Goal: Information Seeking & Learning: Learn about a topic

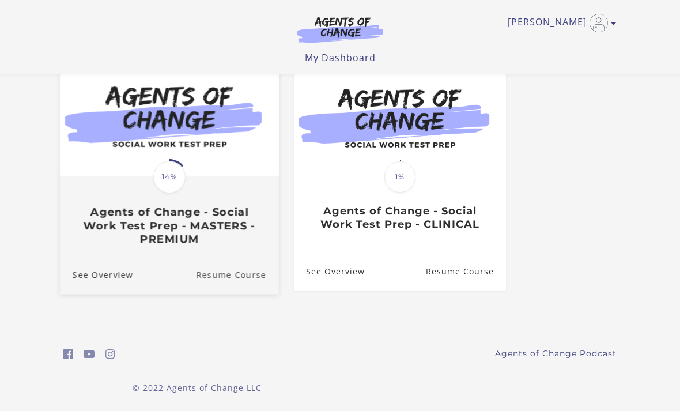
click at [226, 273] on link "Resume Course" at bounding box center [237, 274] width 83 height 39
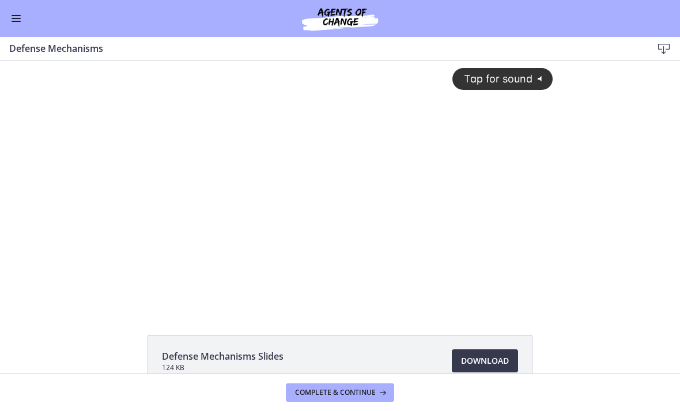
click at [293, 231] on div "Tap for sound @keyframes VOLUME_SMALL_WAVE_FLASH { 0% { opacity: 0; } 33% { opa…" at bounding box center [340, 175] width 440 height 229
click at [317, 192] on div at bounding box center [340, 184] width 440 height 247
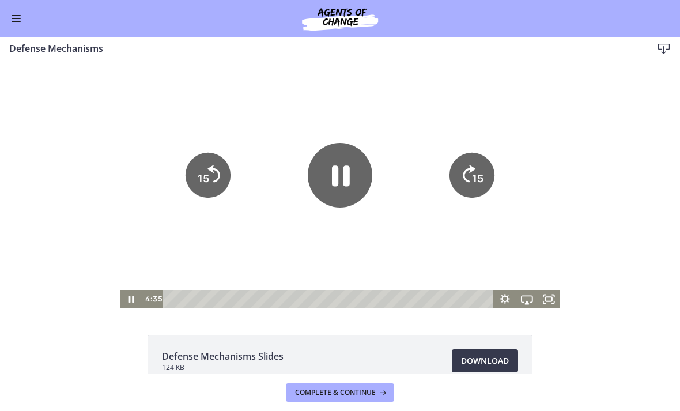
click at [346, 169] on icon "Pause" at bounding box center [341, 176] width 18 height 21
click at [340, 194] on icon "Play Video" at bounding box center [340, 175] width 73 height 73
click at [351, 173] on icon "Pause" at bounding box center [340, 175] width 65 height 65
click at [339, 241] on div at bounding box center [340, 184] width 440 height 247
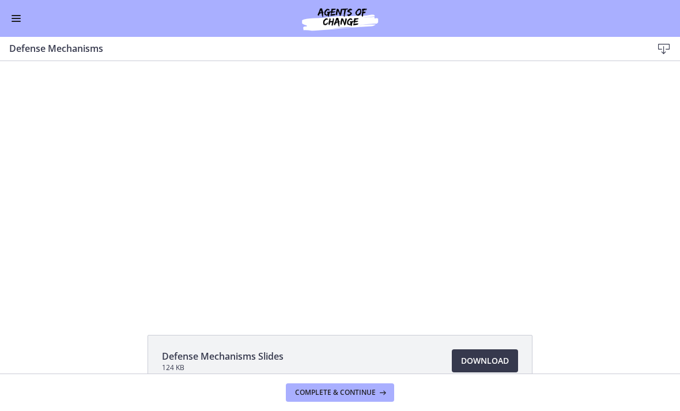
click at [274, 219] on div at bounding box center [340, 184] width 440 height 247
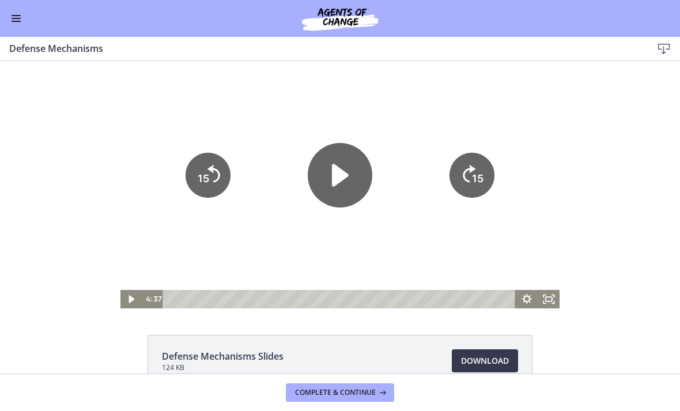
click at [330, 179] on icon "Play Video" at bounding box center [340, 175] width 65 height 65
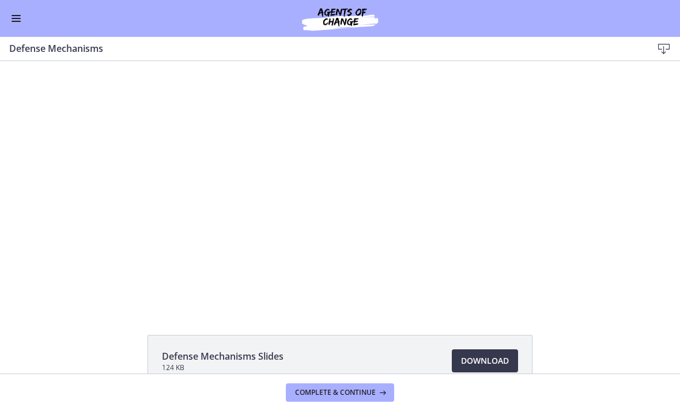
click at [458, 151] on div at bounding box center [340, 184] width 440 height 247
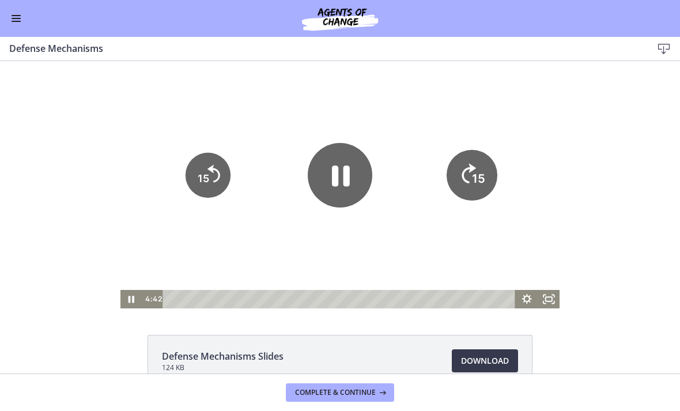
click at [473, 169] on icon "Skip ahead 15 seconds" at bounding box center [469, 174] width 14 height 20
click at [252, 236] on div at bounding box center [340, 184] width 440 height 247
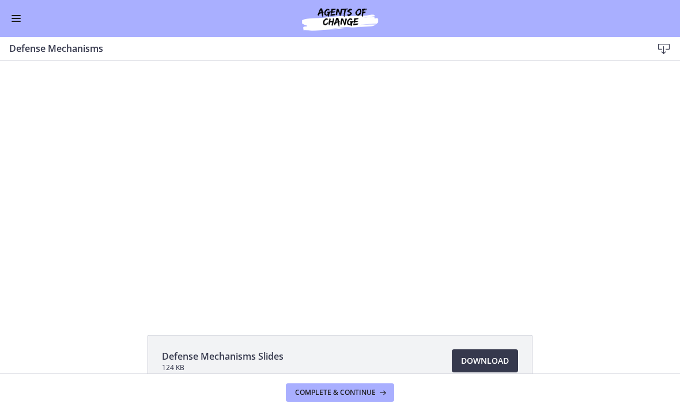
click at [298, 182] on div at bounding box center [340, 184] width 440 height 247
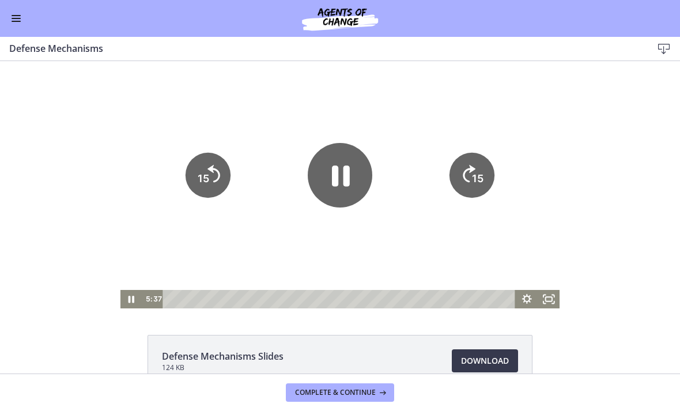
click at [337, 185] on icon "Pause" at bounding box center [341, 176] width 18 height 21
click at [329, 187] on icon "Play Video" at bounding box center [340, 175] width 65 height 65
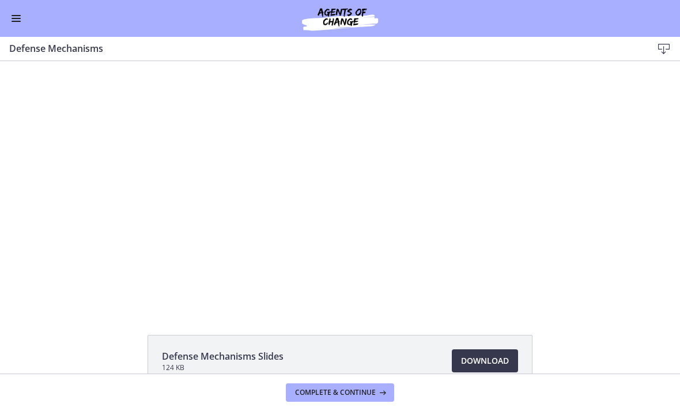
click at [290, 179] on div at bounding box center [340, 184] width 440 height 247
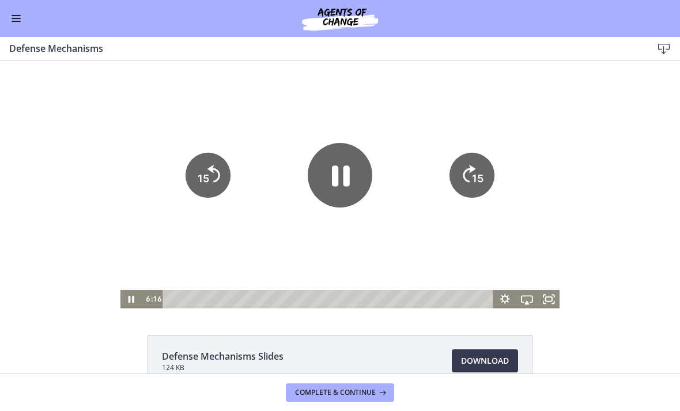
click at [318, 177] on icon "Pause" at bounding box center [340, 175] width 65 height 65
click at [221, 260] on div at bounding box center [340, 184] width 440 height 247
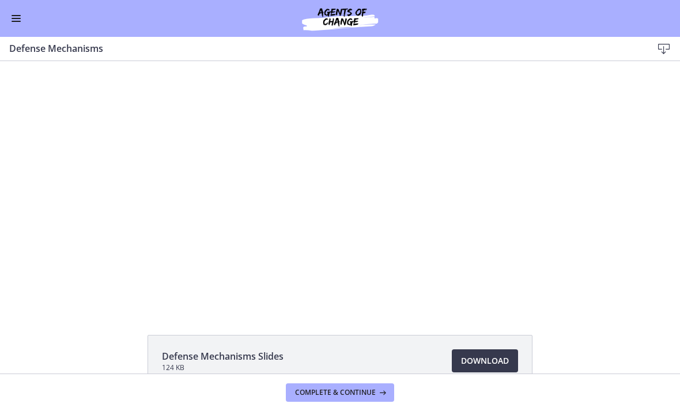
click at [282, 216] on div at bounding box center [340, 184] width 440 height 247
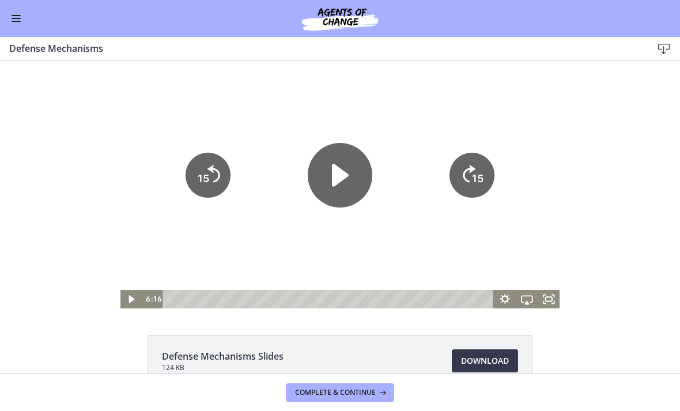
click at [341, 182] on icon "Play Video" at bounding box center [340, 175] width 17 height 22
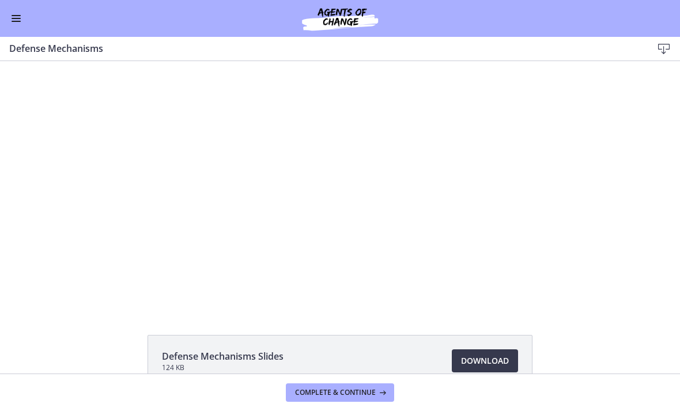
click at [308, 193] on div at bounding box center [340, 184] width 440 height 247
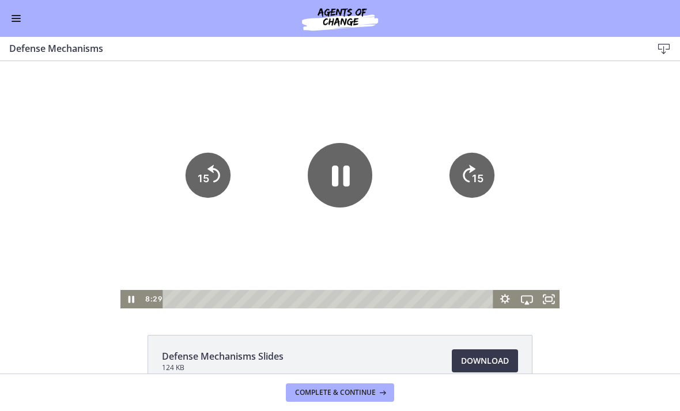
click at [327, 185] on icon "Pause" at bounding box center [340, 175] width 65 height 65
click at [338, 193] on icon "Play Video" at bounding box center [340, 175] width 65 height 65
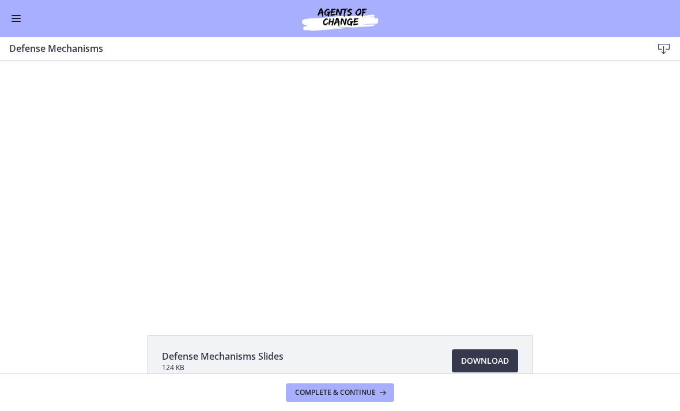
click at [333, 228] on div at bounding box center [340, 184] width 440 height 247
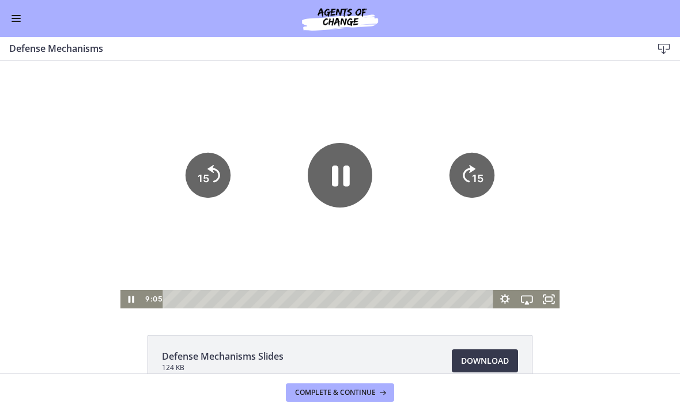
click at [338, 179] on icon "Pause" at bounding box center [341, 176] width 18 height 21
click at [346, 189] on icon "Play Video" at bounding box center [340, 175] width 65 height 65
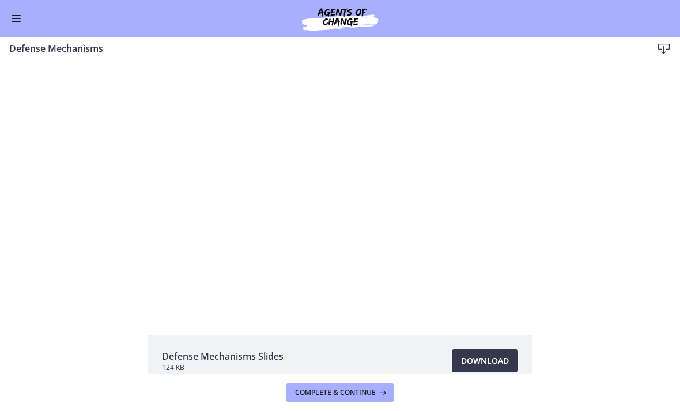
click at [331, 174] on div at bounding box center [340, 184] width 440 height 247
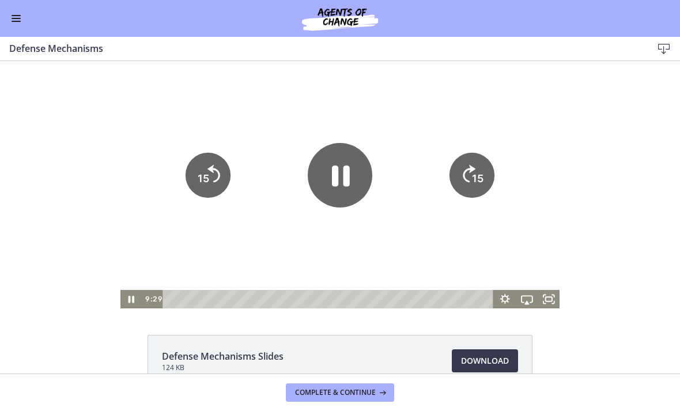
click at [331, 186] on icon "Pause" at bounding box center [340, 175] width 65 height 65
click at [338, 187] on icon "Play Video" at bounding box center [340, 175] width 65 height 65
click at [488, 190] on icon "15" at bounding box center [471, 175] width 45 height 45
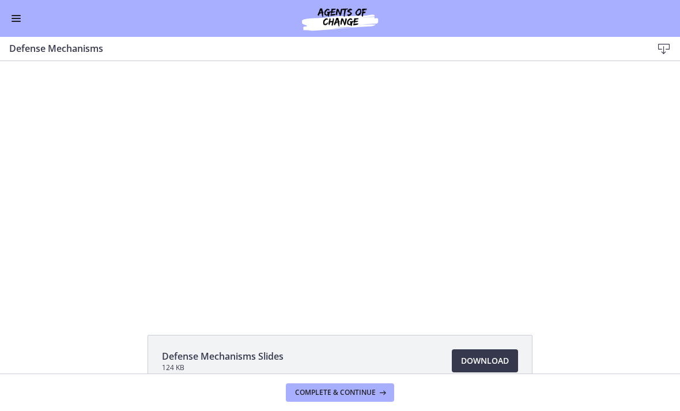
click at [311, 145] on div at bounding box center [340, 184] width 440 height 247
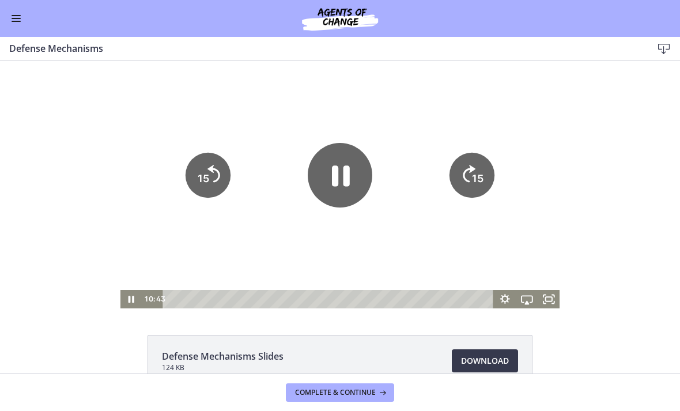
click at [323, 166] on icon "Pause" at bounding box center [340, 175] width 65 height 65
click at [175, 262] on div at bounding box center [340, 184] width 440 height 247
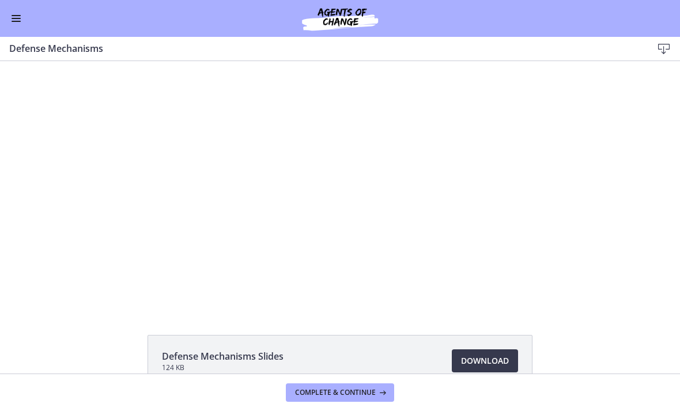
click at [365, 214] on div at bounding box center [340, 184] width 440 height 247
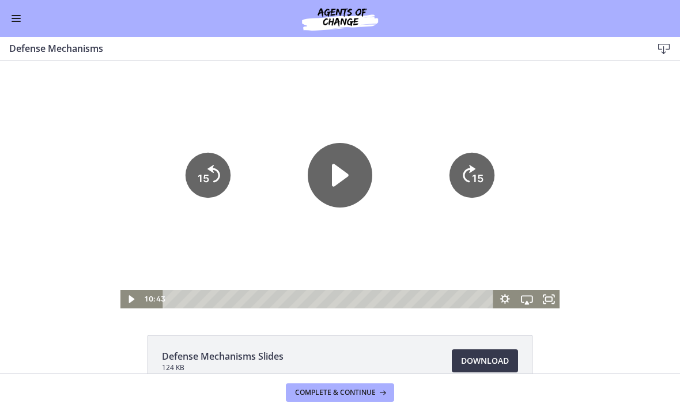
click at [342, 203] on icon "Play Video" at bounding box center [340, 175] width 65 height 65
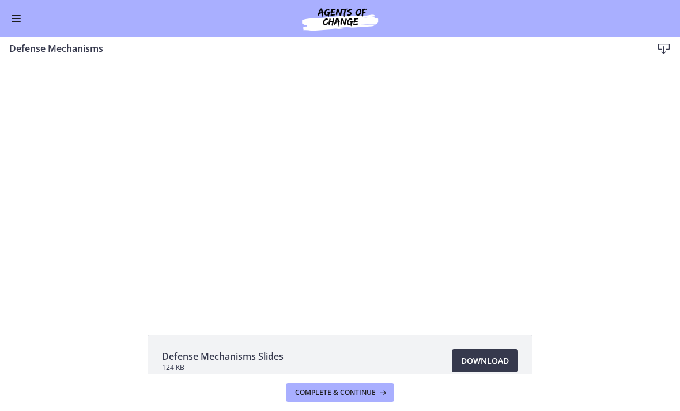
click at [289, 202] on div at bounding box center [340, 184] width 440 height 247
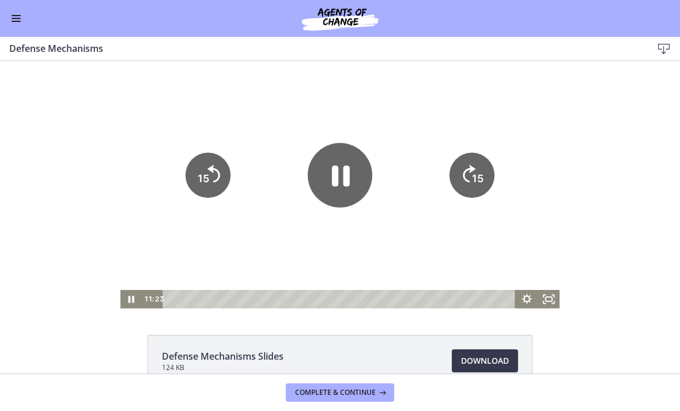
click at [332, 182] on icon "Pause" at bounding box center [341, 176] width 18 height 21
click at [222, 230] on div at bounding box center [340, 184] width 440 height 247
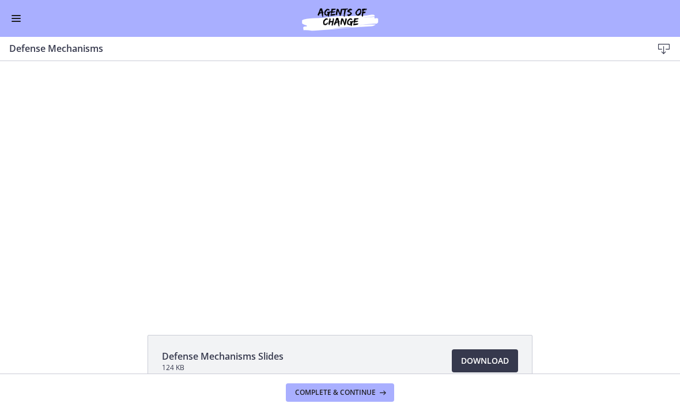
click at [326, 210] on div at bounding box center [340, 184] width 440 height 247
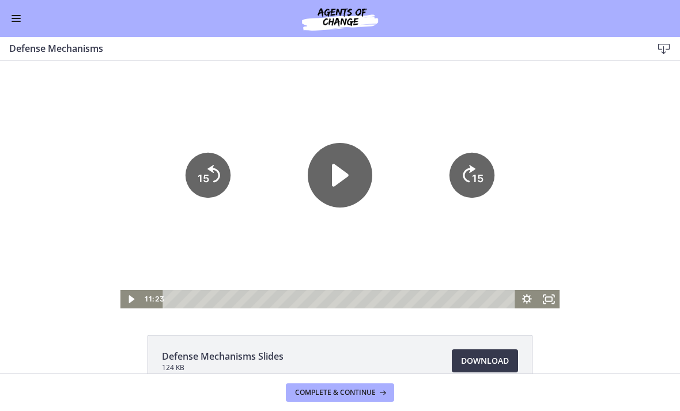
click at [317, 182] on icon "Play Video" at bounding box center [340, 175] width 65 height 65
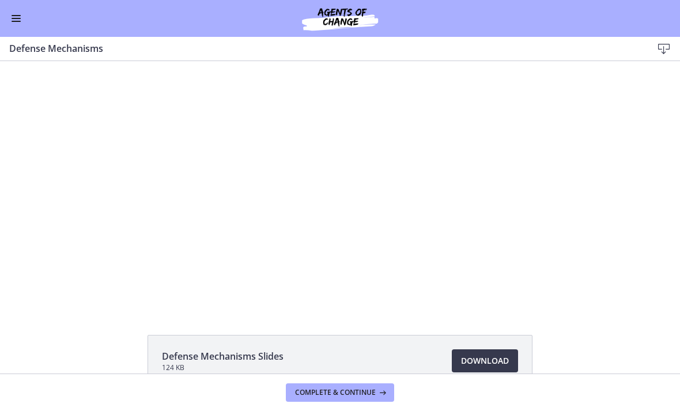
click at [315, 186] on div at bounding box center [340, 184] width 440 height 247
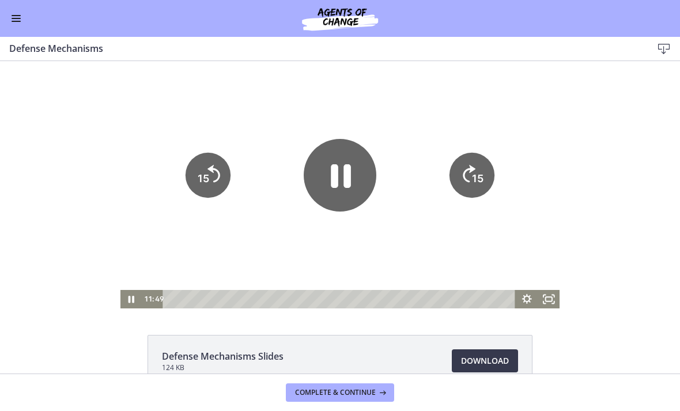
click at [351, 173] on icon "Pause" at bounding box center [340, 175] width 73 height 73
click at [481, 172] on tspan "15" at bounding box center [478, 178] width 12 height 12
click at [482, 175] on tspan "15" at bounding box center [478, 178] width 12 height 12
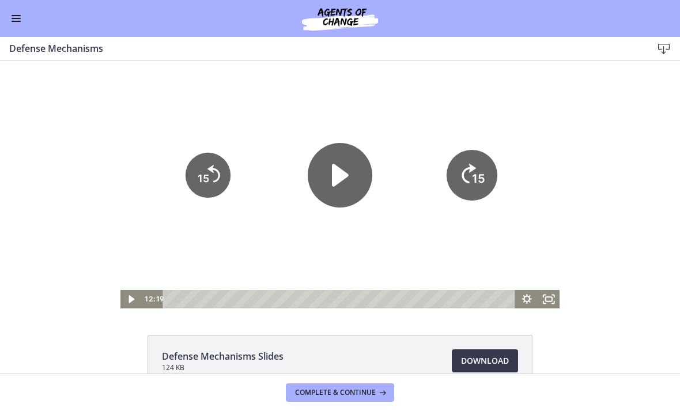
click at [473, 168] on icon "Skip ahead 15 seconds" at bounding box center [469, 174] width 14 height 20
click at [271, 231] on div at bounding box center [340, 184] width 440 height 247
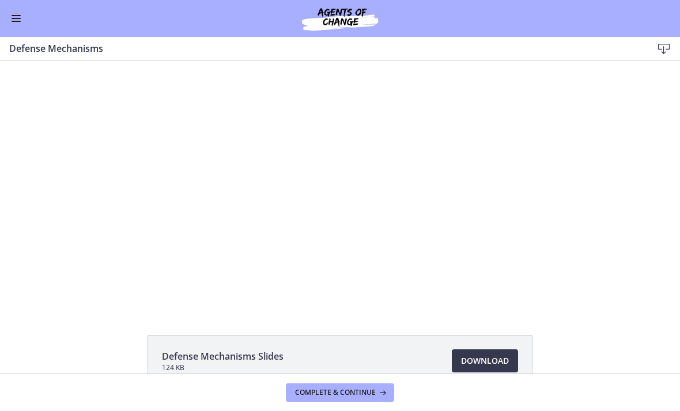
click at [290, 160] on div at bounding box center [340, 184] width 440 height 247
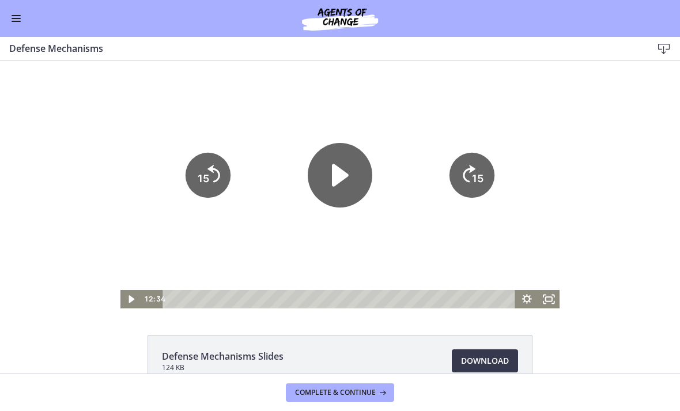
click at [340, 168] on icon "Play Video" at bounding box center [340, 175] width 65 height 65
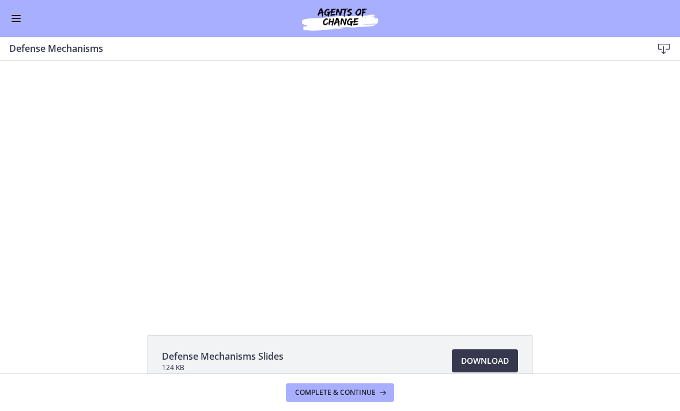
click at [279, 211] on div at bounding box center [340, 184] width 440 height 247
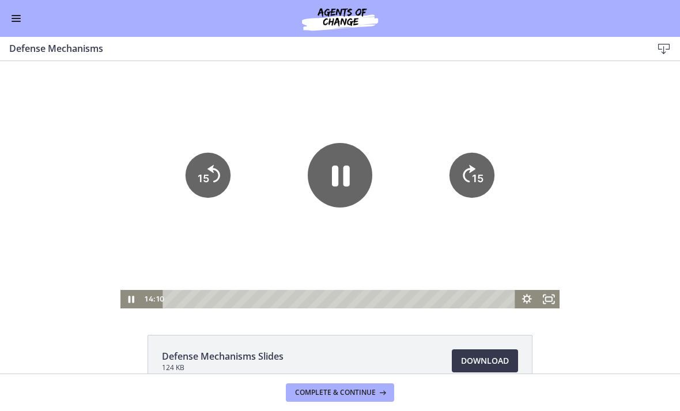
click at [335, 186] on icon "Pause" at bounding box center [341, 176] width 18 height 21
click at [270, 216] on div at bounding box center [340, 184] width 440 height 247
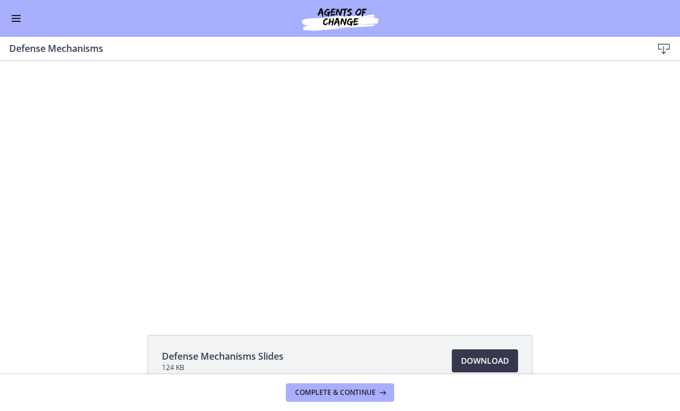
click at [297, 187] on div at bounding box center [340, 184] width 440 height 247
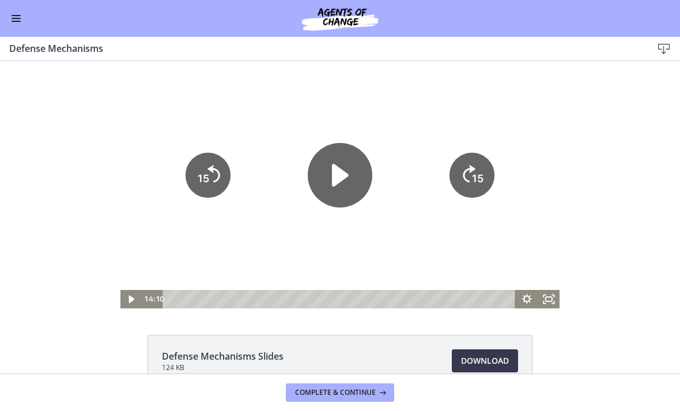
click at [324, 185] on icon "Play Video" at bounding box center [340, 175] width 65 height 65
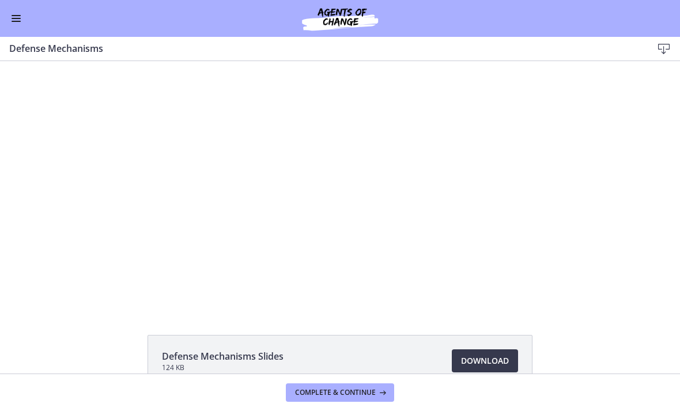
click at [278, 164] on div at bounding box center [340, 184] width 440 height 247
click at [327, 198] on div at bounding box center [340, 184] width 440 height 247
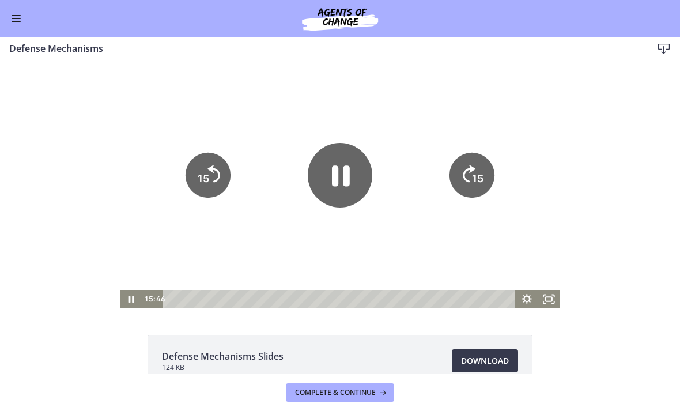
click at [339, 181] on icon "Pause" at bounding box center [340, 175] width 65 height 65
click at [274, 240] on div at bounding box center [340, 184] width 440 height 247
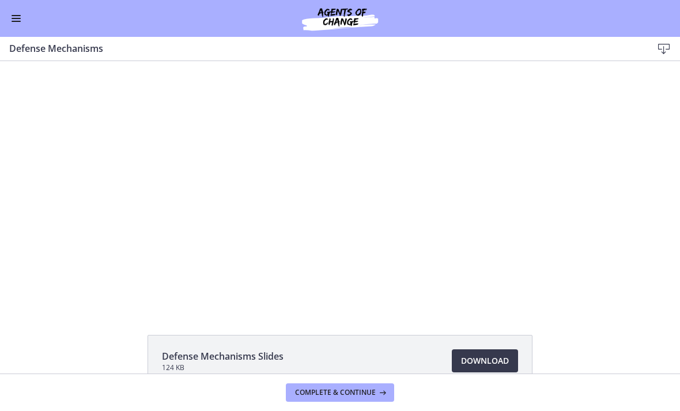
click at [286, 204] on div at bounding box center [340, 184] width 440 height 247
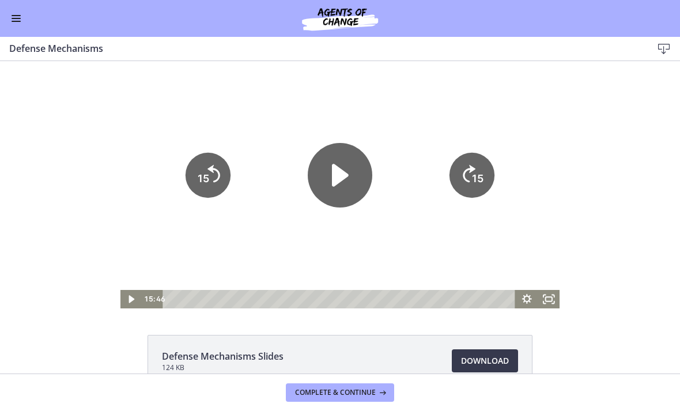
click at [344, 178] on icon "Play Video" at bounding box center [340, 175] width 17 height 22
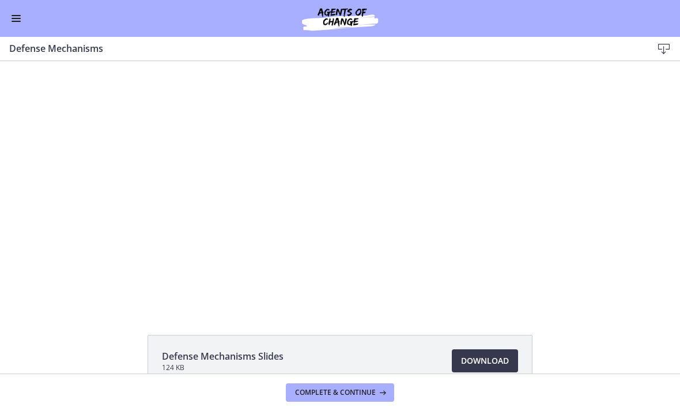
click at [448, 194] on div at bounding box center [340, 184] width 440 height 247
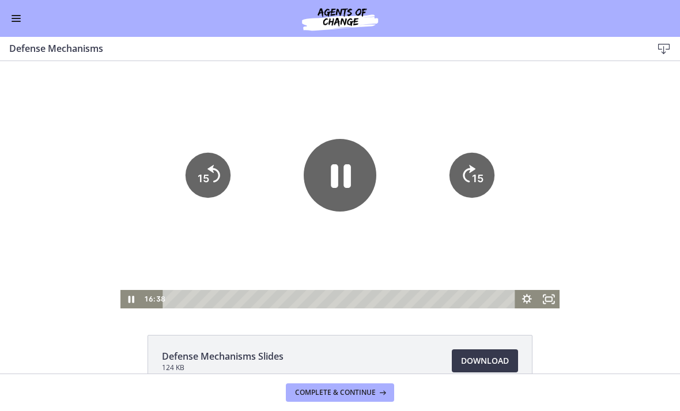
click at [345, 182] on icon "Pause" at bounding box center [341, 177] width 20 height 24
click at [250, 220] on div at bounding box center [340, 184] width 440 height 247
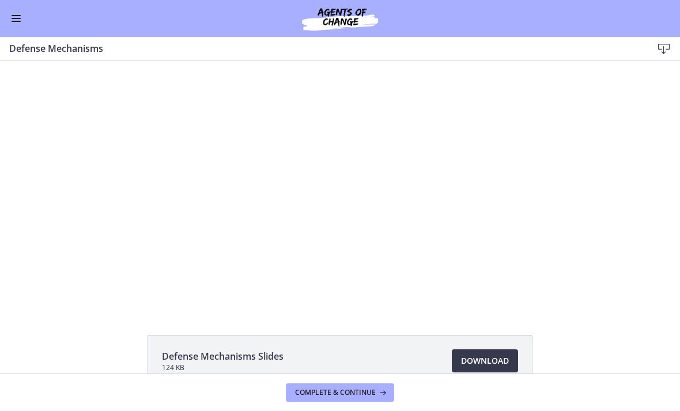
click at [320, 169] on div at bounding box center [340, 184] width 440 height 247
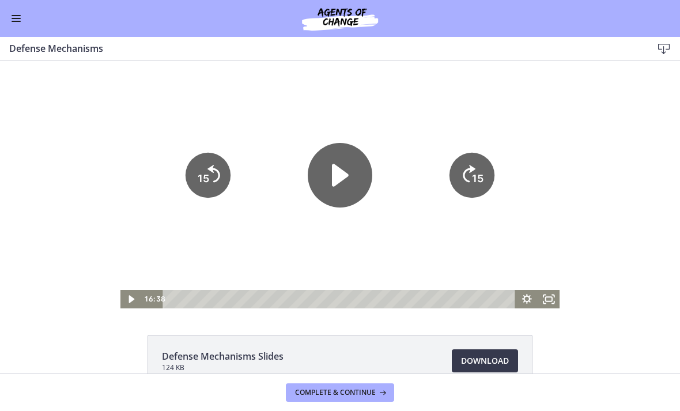
click at [357, 188] on icon "Play Video" at bounding box center [340, 175] width 65 height 65
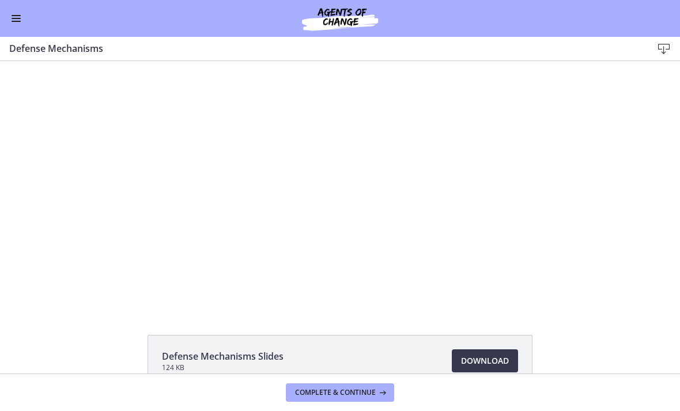
click at [477, 220] on div at bounding box center [340, 184] width 440 height 247
click at [487, 213] on div at bounding box center [340, 184] width 440 height 247
click at [481, 232] on div at bounding box center [340, 184] width 440 height 247
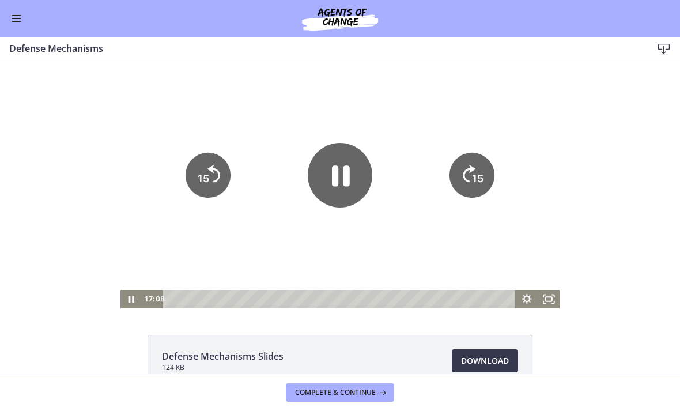
click at [476, 176] on tspan "15" at bounding box center [478, 178] width 12 height 12
click at [465, 171] on icon "Skip ahead 15 seconds" at bounding box center [469, 173] width 13 height 17
click at [471, 166] on icon "Skip ahead 15 seconds" at bounding box center [469, 173] width 13 height 17
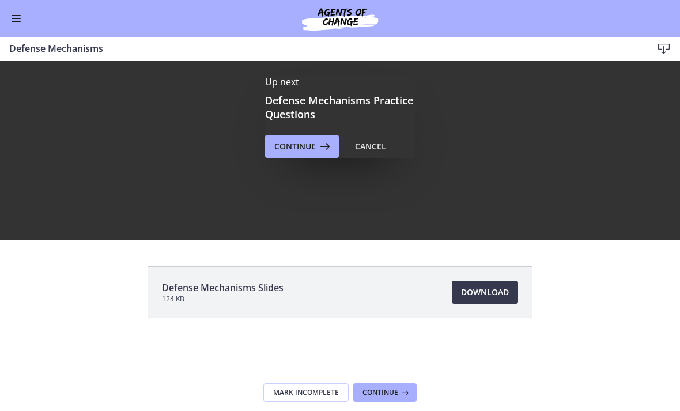
click at [307, 152] on span "Continue" at bounding box center [294, 146] width 41 height 14
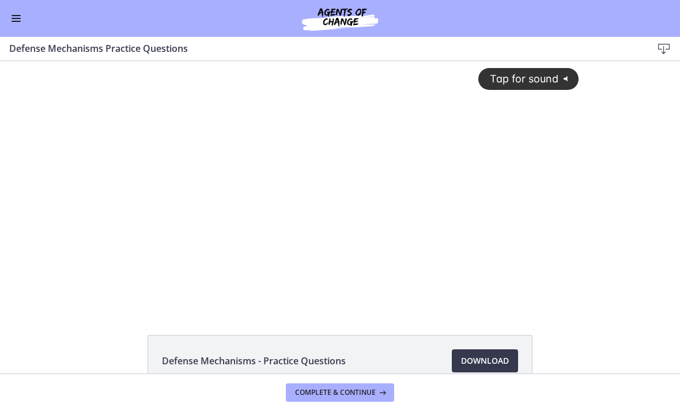
click at [471, 283] on div "Tap for sound @keyframes VOLUME_SMALL_WAVE_FLASH { 0% { opacity: 0; } 33% { opa…" at bounding box center [341, 175] width 492 height 229
click at [516, 243] on div at bounding box center [341, 184] width 492 height 247
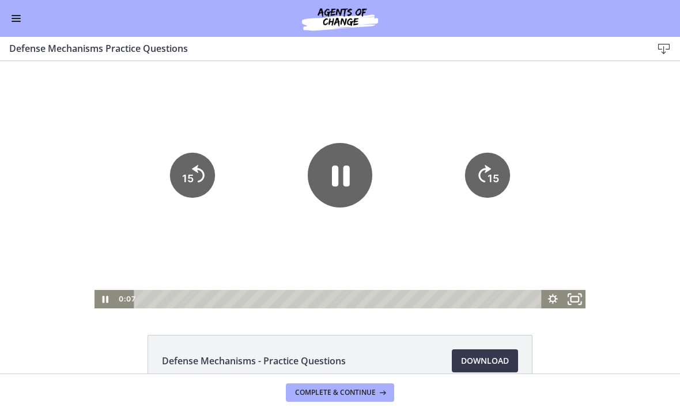
click at [574, 305] on icon "Fullscreen" at bounding box center [575, 299] width 27 height 22
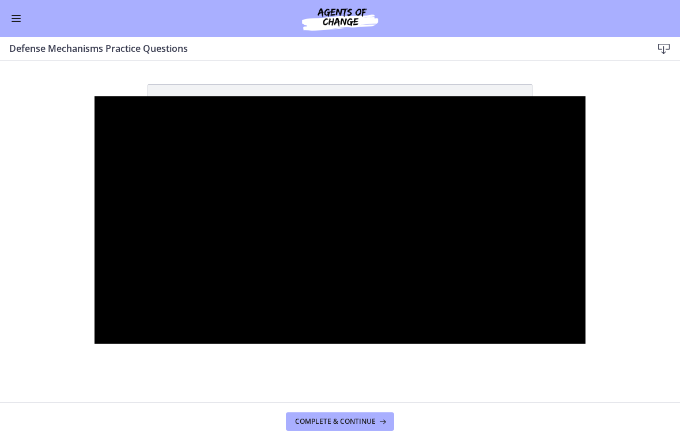
click at [496, 321] on div at bounding box center [341, 219] width 492 height 247
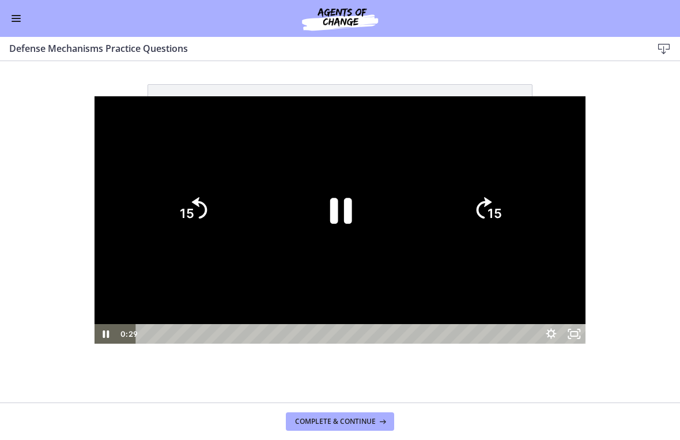
click at [515, 211] on icon "15" at bounding box center [487, 209] width 55 height 55
click at [502, 211] on tspan "15" at bounding box center [495, 213] width 14 height 15
click at [515, 202] on icon "15" at bounding box center [487, 209] width 55 height 55
click at [504, 206] on text "15" at bounding box center [496, 214] width 16 height 17
click at [358, 222] on icon "Pause" at bounding box center [340, 211] width 80 height 80
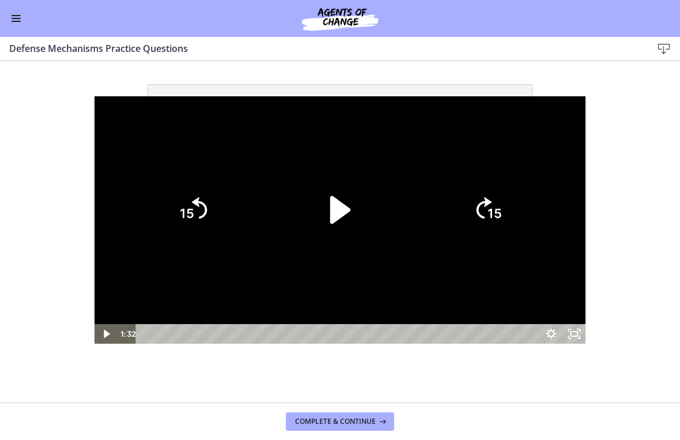
click at [354, 221] on icon "Play Video" at bounding box center [340, 211] width 80 height 80
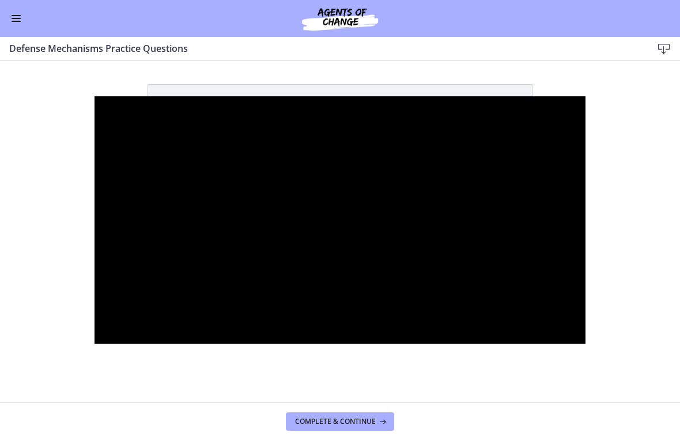
click at [377, 215] on div at bounding box center [341, 219] width 492 height 247
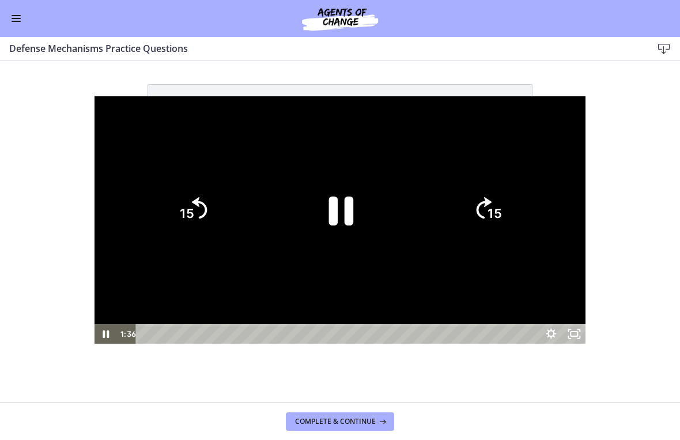
click at [357, 231] on icon "Pause" at bounding box center [340, 209] width 89 height 89
click at [377, 220] on icon "Play Video" at bounding box center [340, 211] width 80 height 80
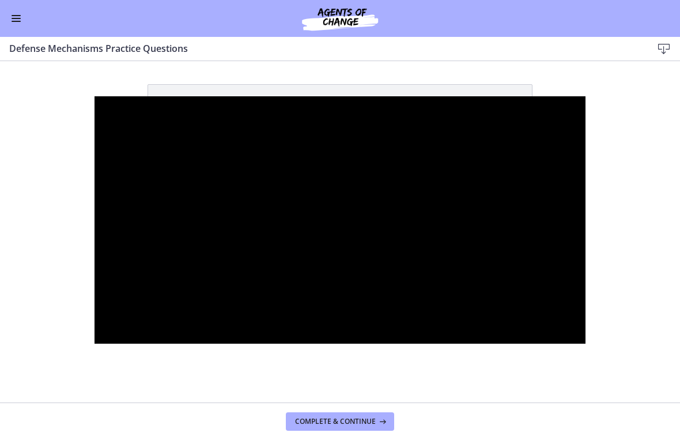
click at [344, 222] on div at bounding box center [341, 219] width 492 height 247
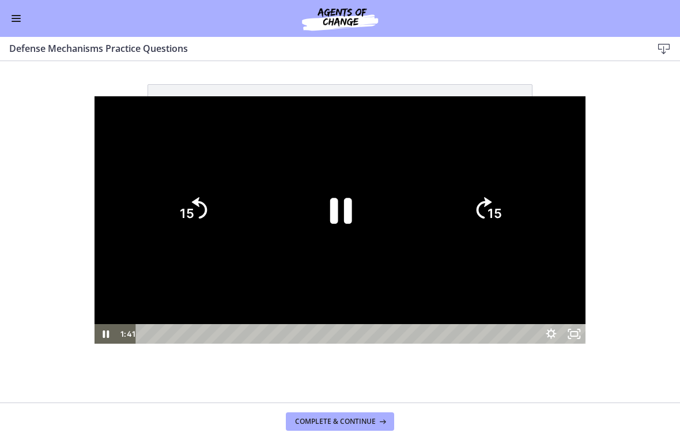
click at [345, 225] on icon "Pause" at bounding box center [340, 211] width 80 height 80
click at [348, 210] on icon "Play Video" at bounding box center [340, 210] width 20 height 28
click at [502, 206] on text "15" at bounding box center [495, 213] width 14 height 15
click at [492, 205] on icon "Skip ahead 15 seconds" at bounding box center [483, 208] width 17 height 24
click at [502, 210] on tspan "15" at bounding box center [495, 213] width 14 height 15
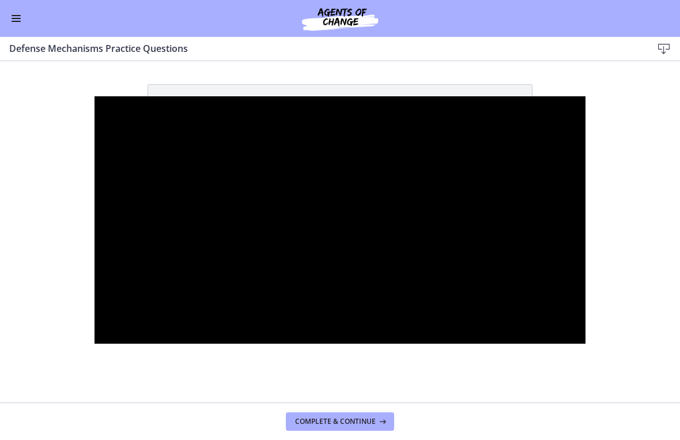
click at [345, 214] on div at bounding box center [341, 219] width 492 height 247
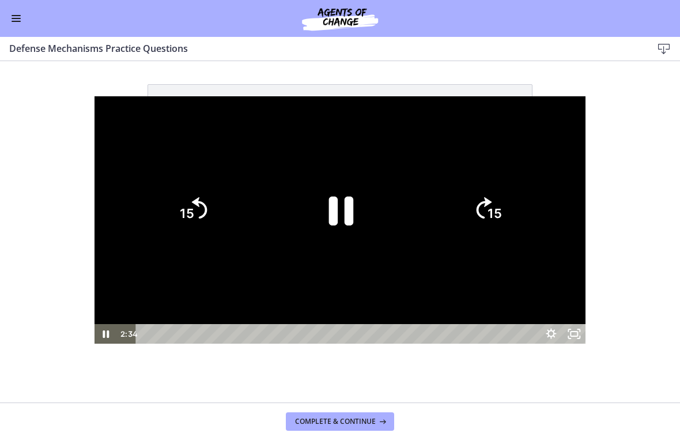
click at [333, 205] on icon "Pause" at bounding box center [341, 211] width 25 height 29
